Goal: Navigation & Orientation: Find specific page/section

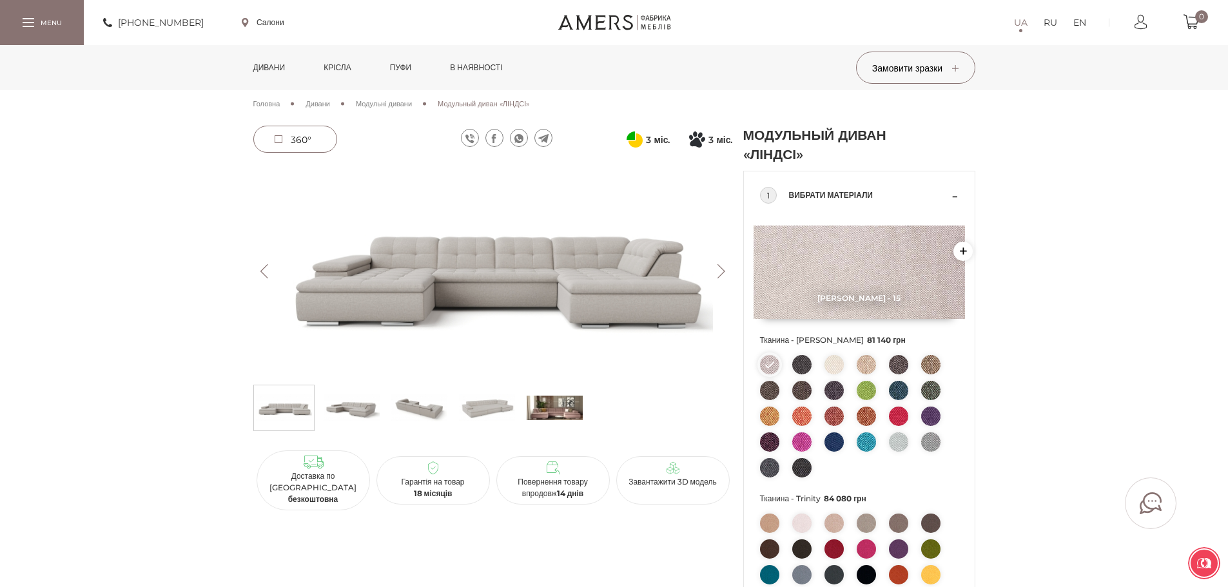
click at [718, 270] on button "Next" at bounding box center [721, 271] width 23 height 14
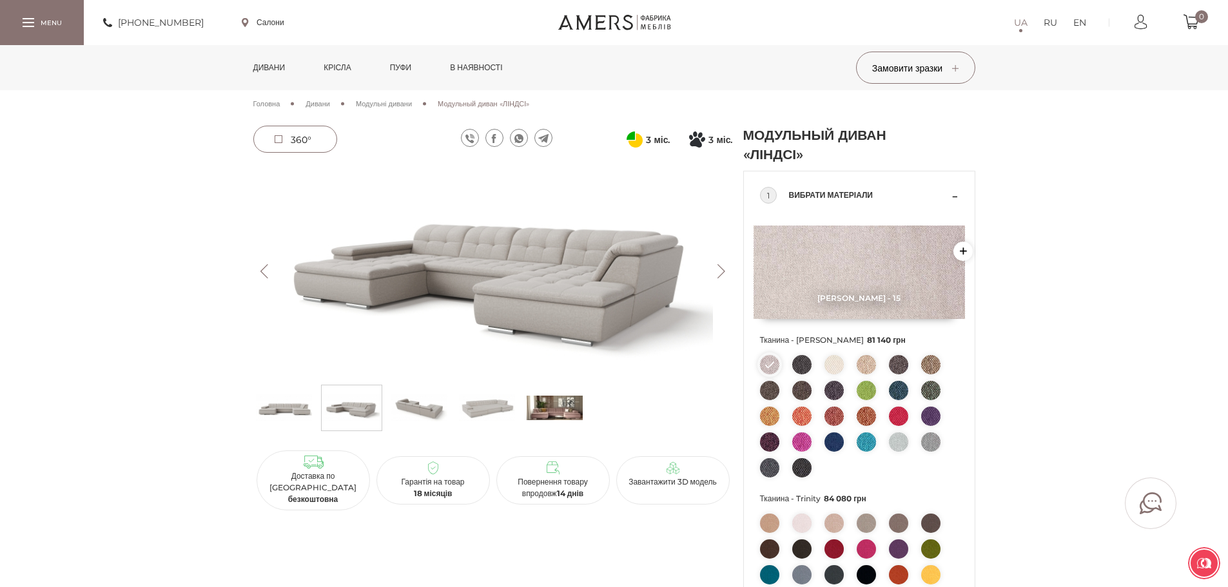
click at [720, 269] on button "Next" at bounding box center [721, 271] width 23 height 14
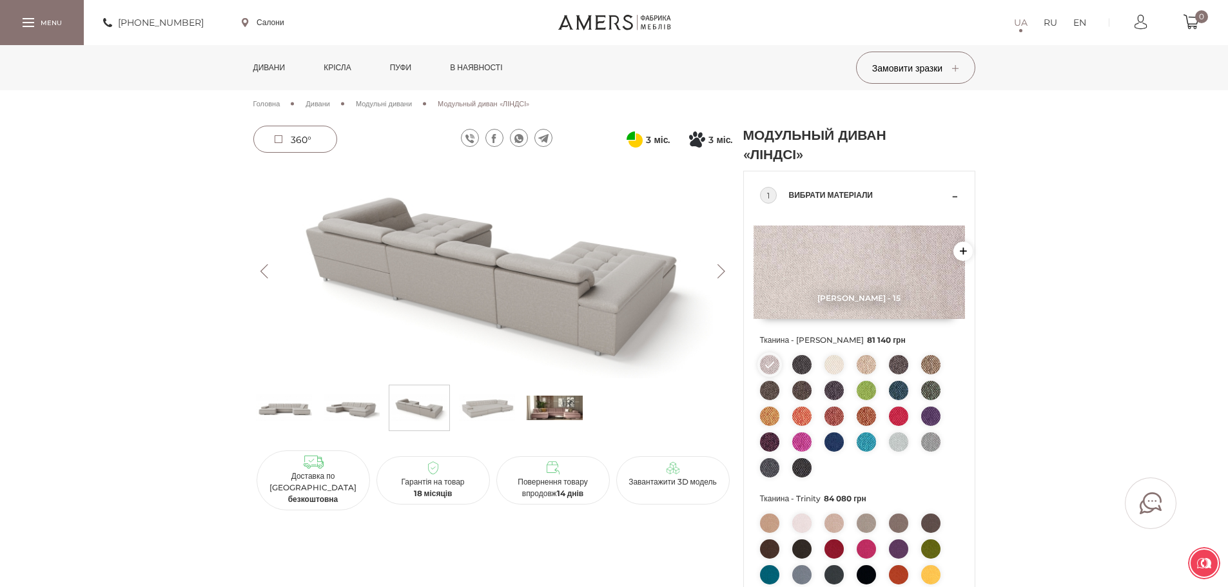
click at [715, 265] on button "Next" at bounding box center [721, 271] width 23 height 14
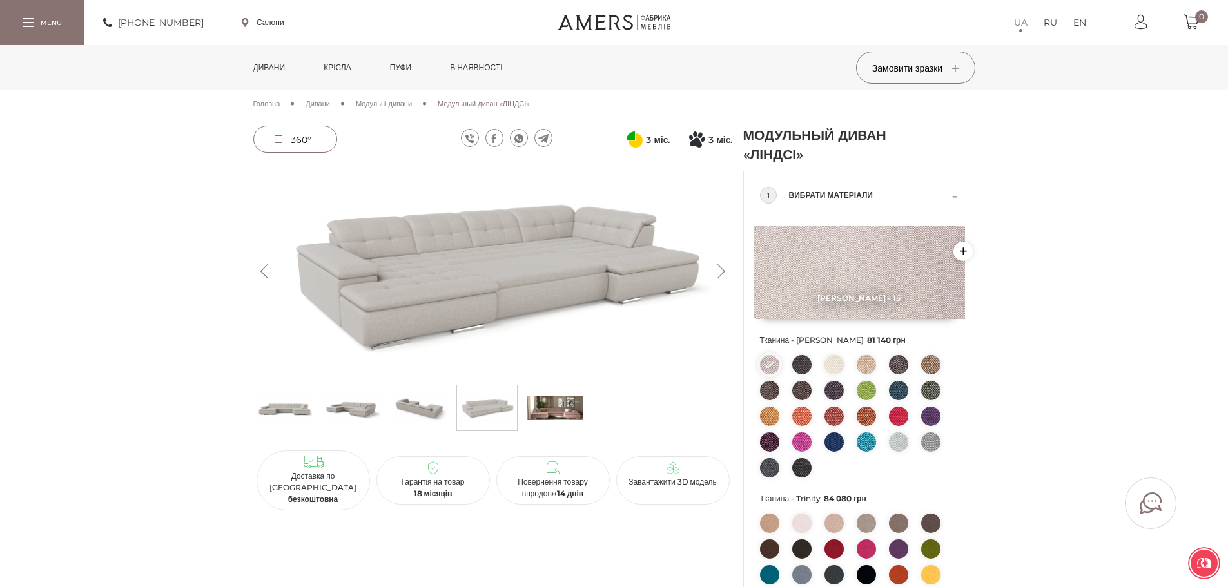
click at [564, 408] on img at bounding box center [554, 408] width 56 height 39
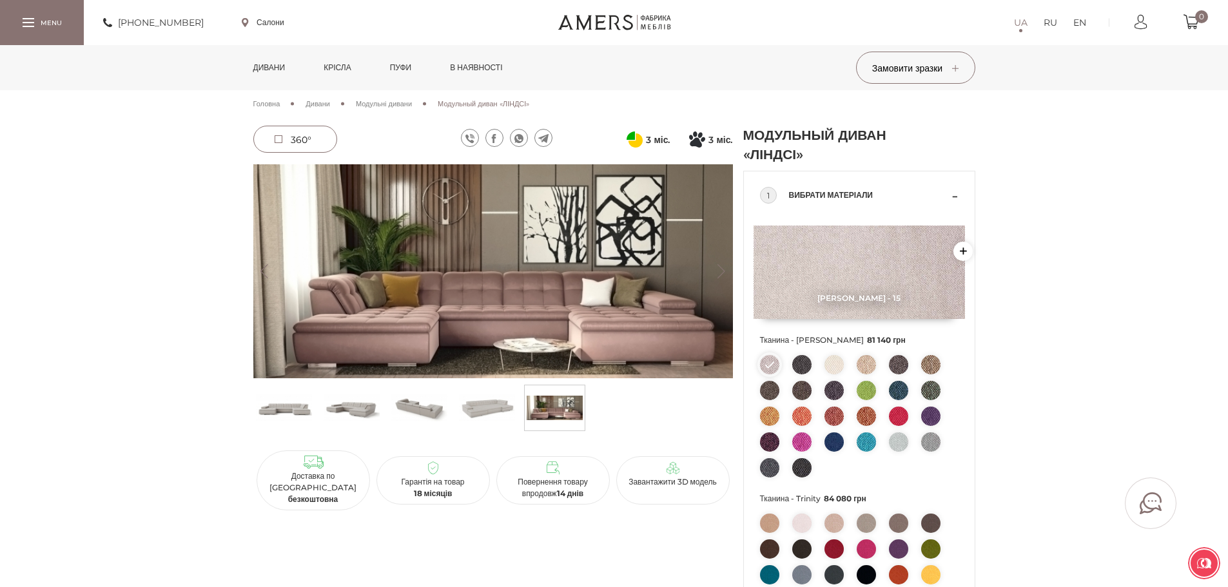
click at [412, 103] on span "Модульні дивани" at bounding box center [384, 103] width 56 height 9
